Goal: Information Seeking & Learning: Understand process/instructions

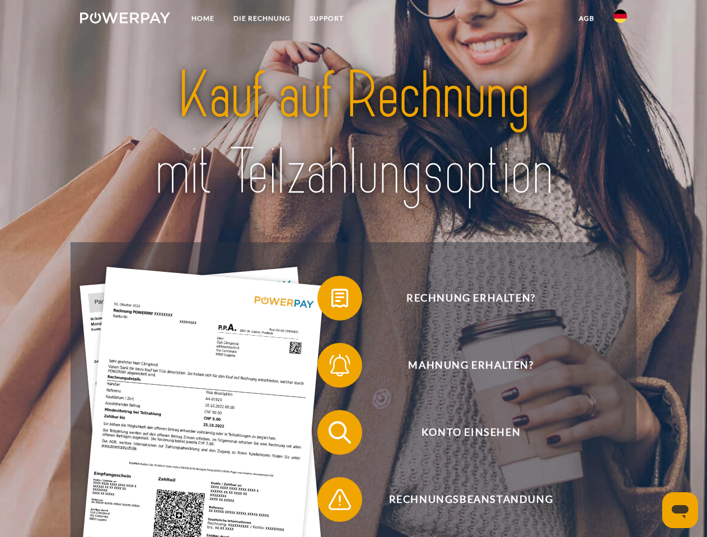
click at [125, 20] on img at bounding box center [125, 17] width 90 height 11
click at [620, 20] on img at bounding box center [619, 16] width 13 height 13
click at [586, 18] on link "agb" at bounding box center [586, 18] width 35 height 20
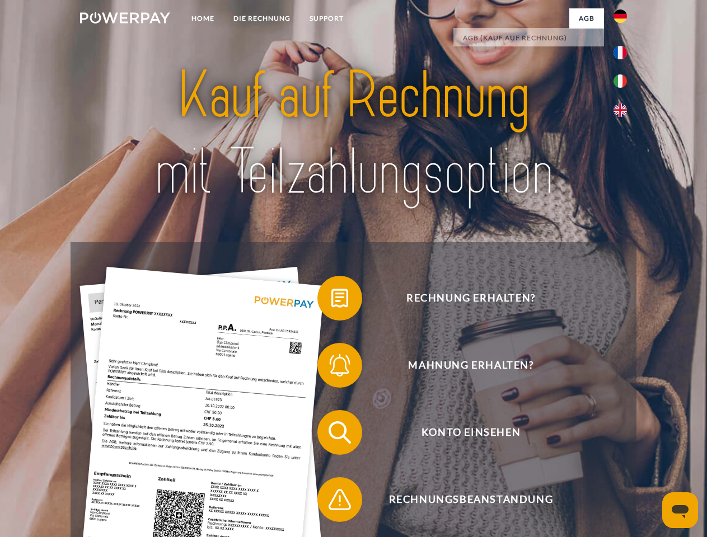
click at [331, 300] on span at bounding box center [323, 298] width 56 height 56
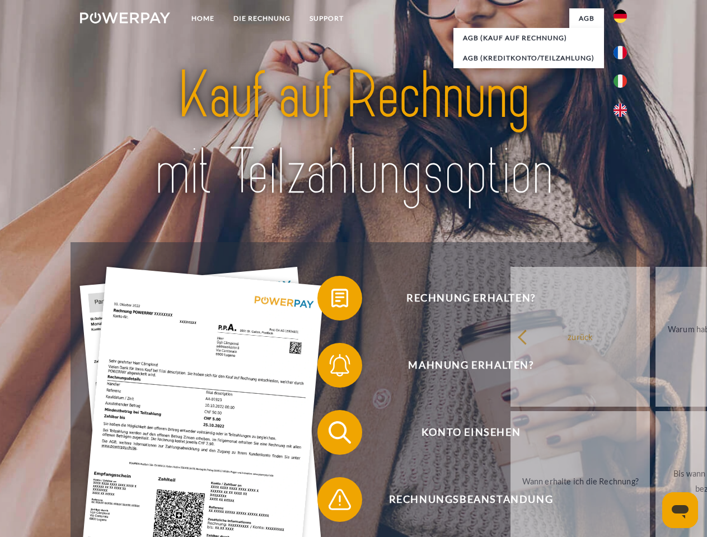
click at [331, 368] on span at bounding box center [323, 365] width 56 height 56
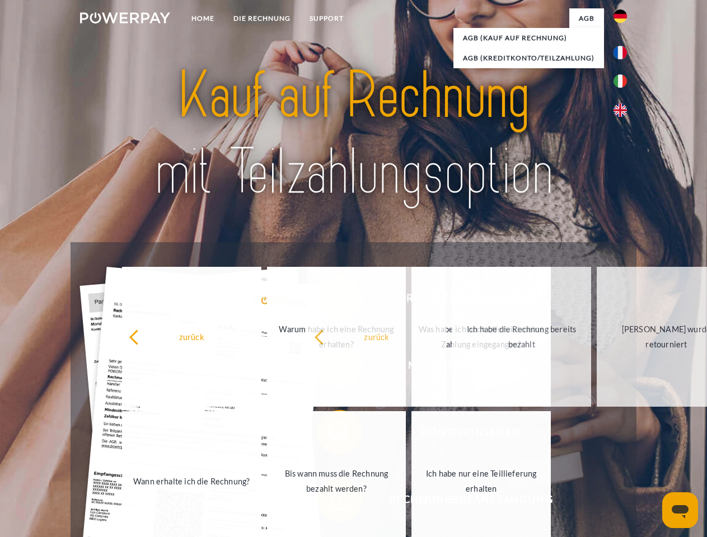
click at [331, 502] on span at bounding box center [323, 500] width 56 height 56
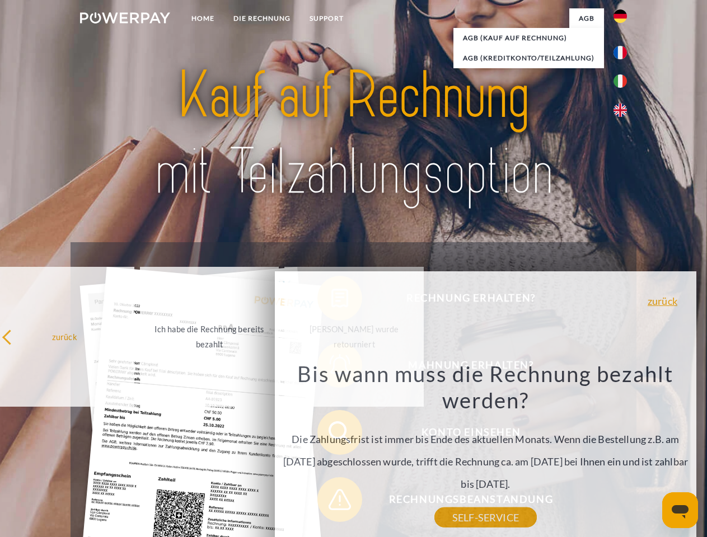
click at [680, 510] on icon "Messaging-Fenster öffnen" at bounding box center [679, 511] width 17 height 13
